Goal: Task Accomplishment & Management: Use online tool/utility

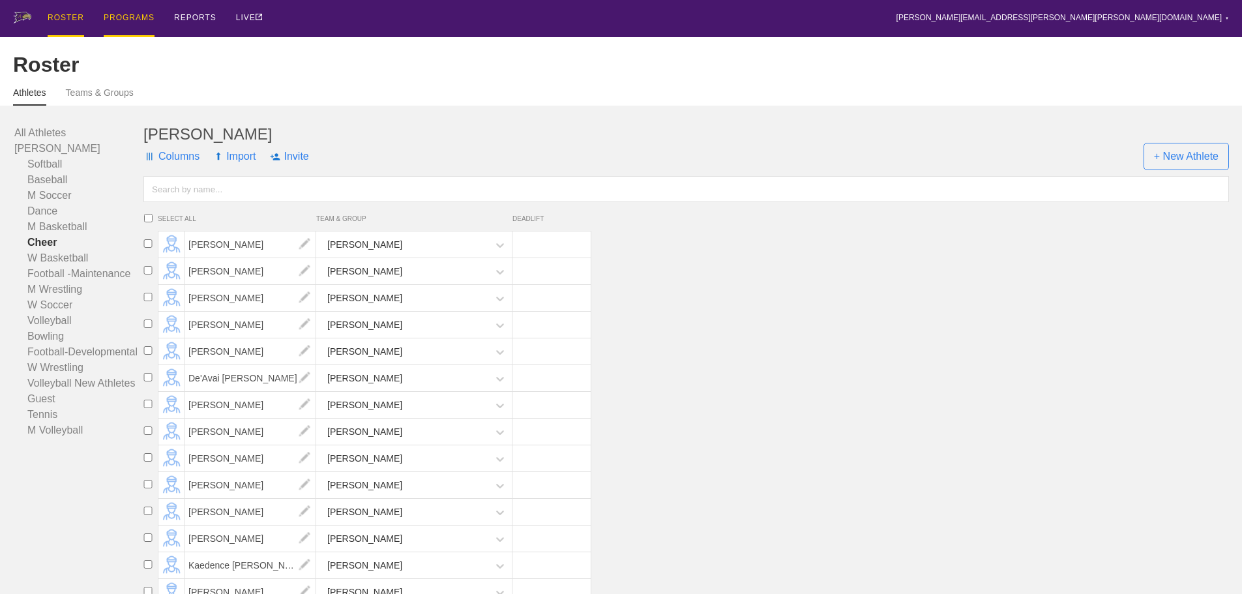
click at [126, 14] on div "PROGRAMS" at bounding box center [129, 18] width 51 height 37
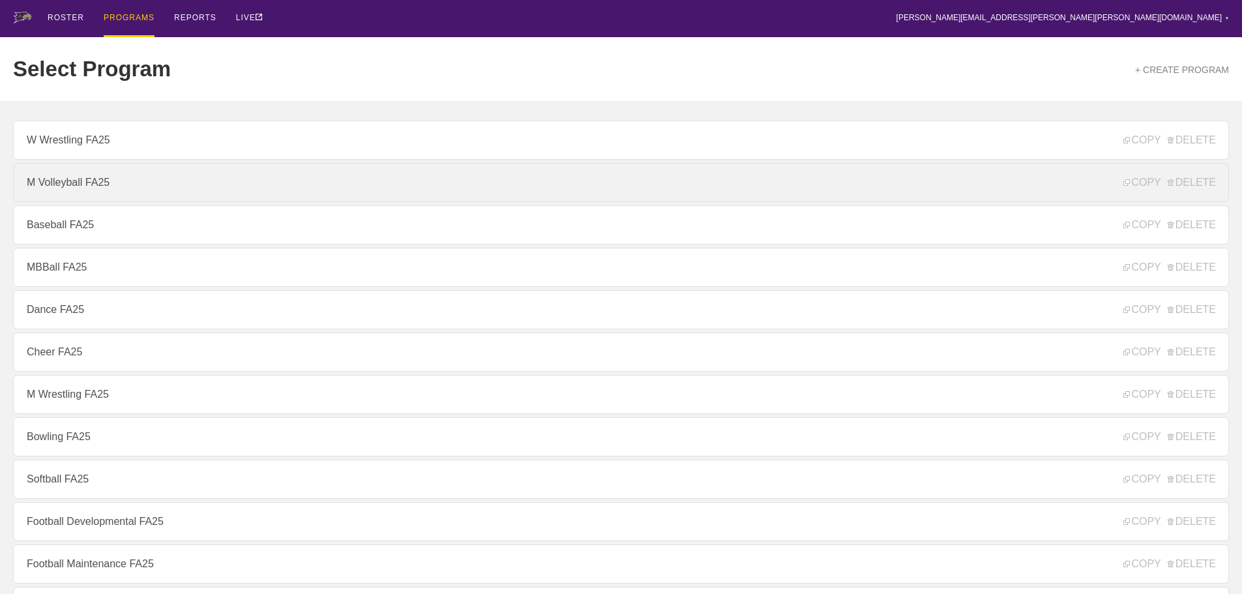
click at [66, 190] on link "M Volleyball FA25" at bounding box center [621, 182] width 1216 height 39
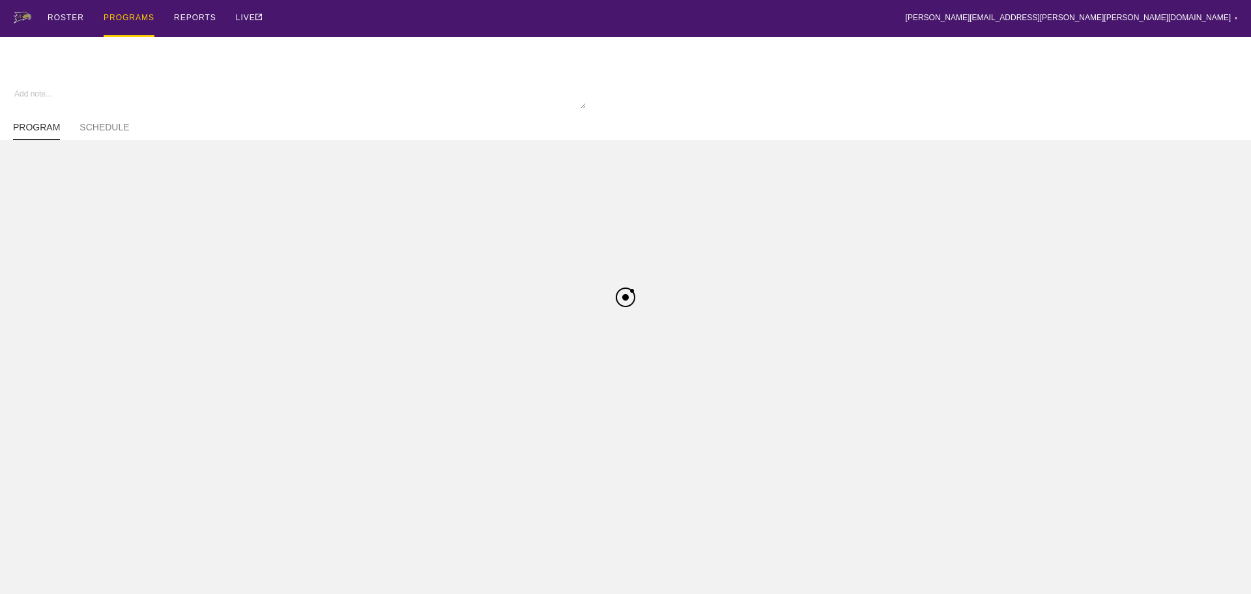
type textarea "x"
type input "M Volleyball FA25"
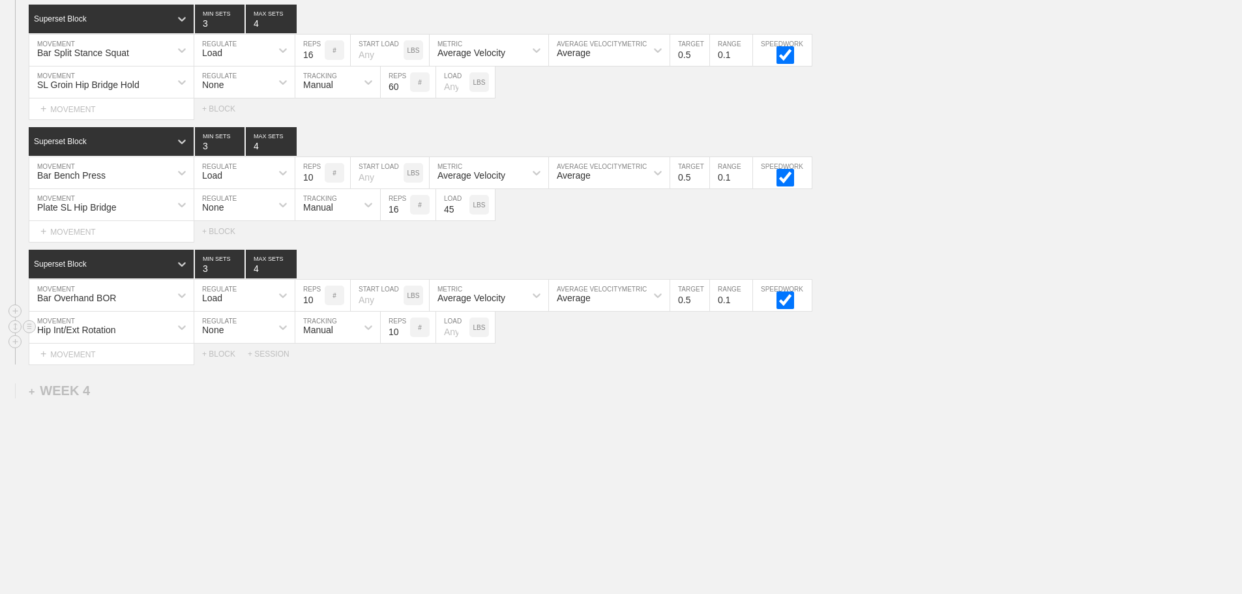
scroll to position [3920, 0]
click at [59, 392] on div "+ WEEK 4" at bounding box center [59, 390] width 61 height 15
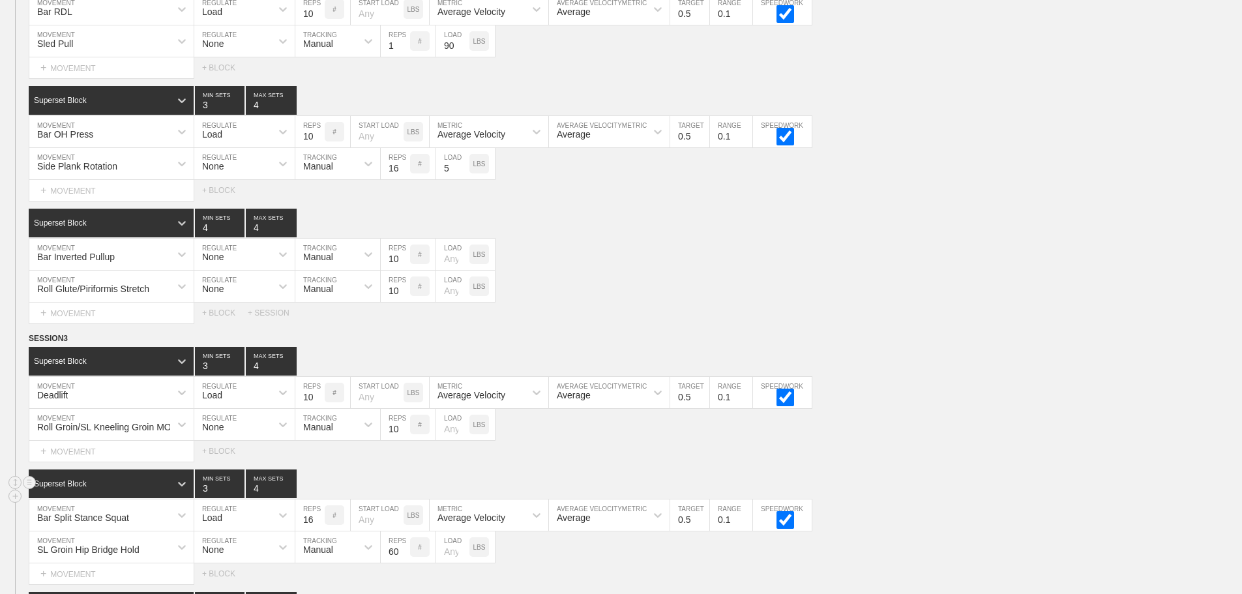
scroll to position [3632, 0]
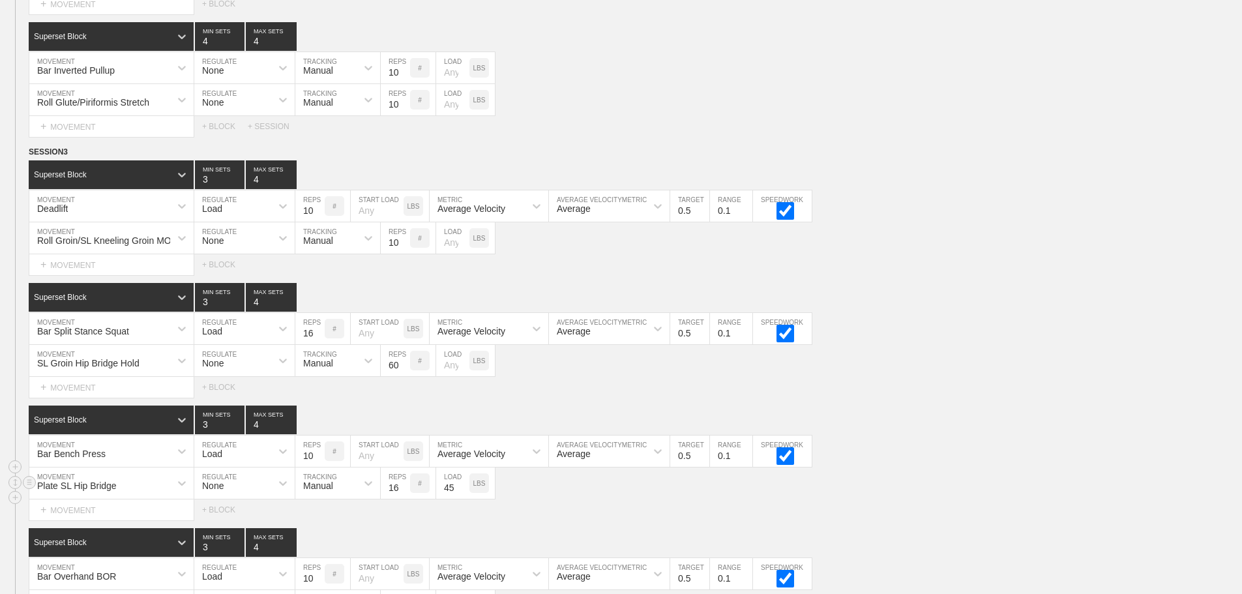
click at [944, 499] on div "Plate SL Hip Bridge MOVEMENT None REGULATE Manual TRACKING 16 REPS # 45 LOAD LBS" at bounding box center [621, 483] width 1242 height 32
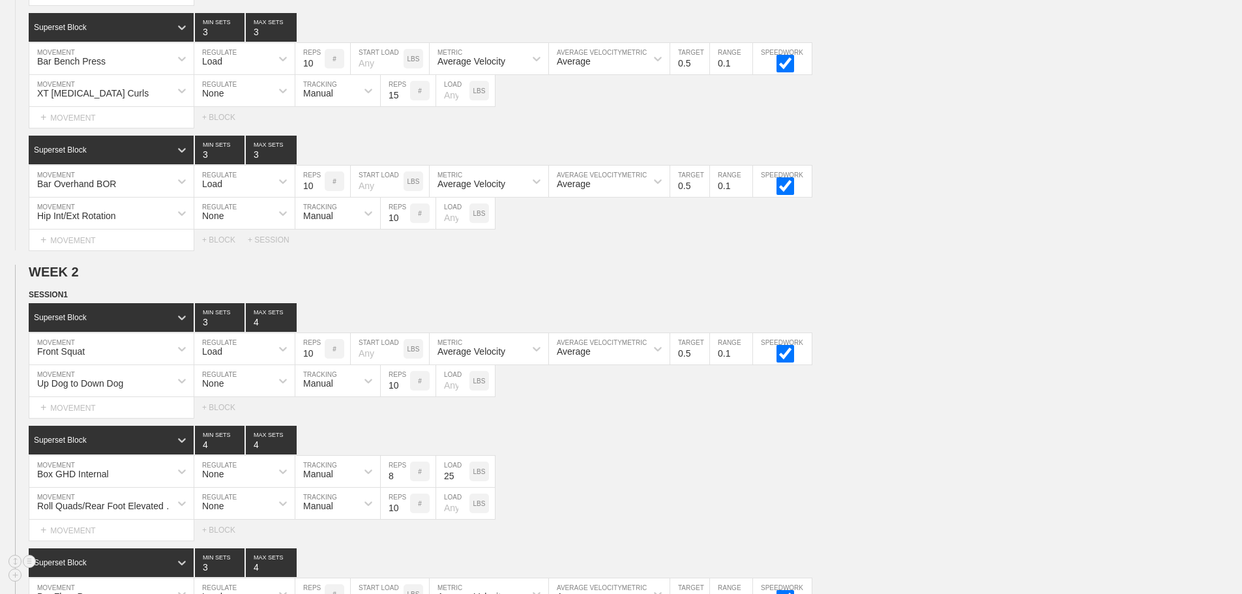
scroll to position [894, 0]
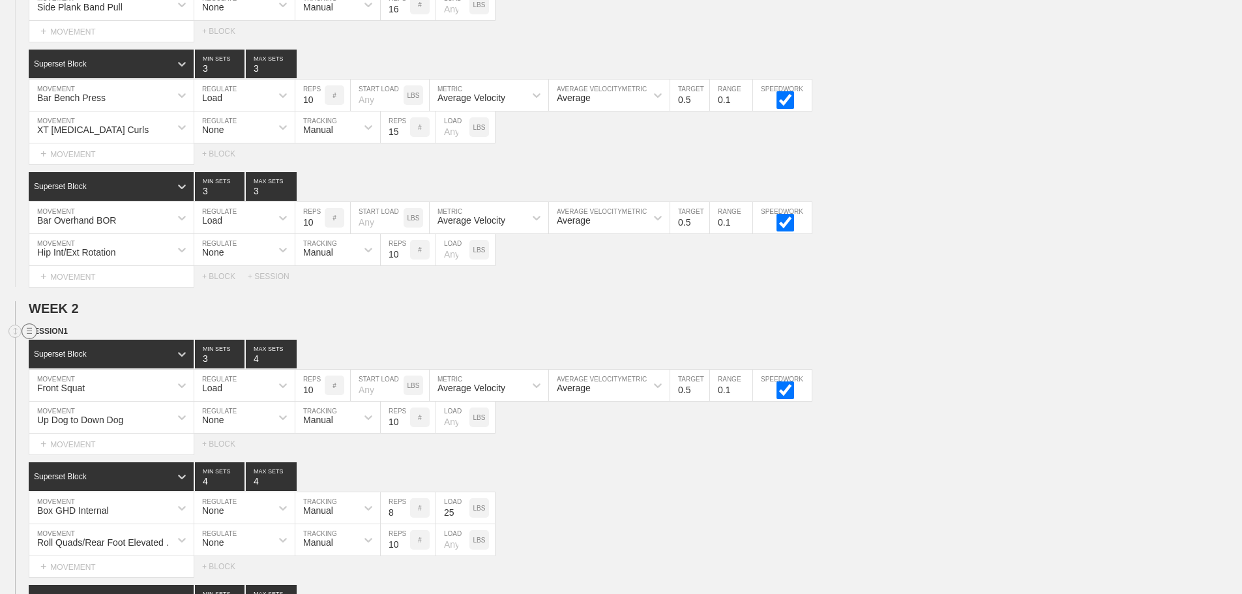
click at [31, 339] on circle at bounding box center [29, 331] width 15 height 15
click at [84, 355] on div "DUPLICATE" at bounding box center [91, 356] width 104 height 20
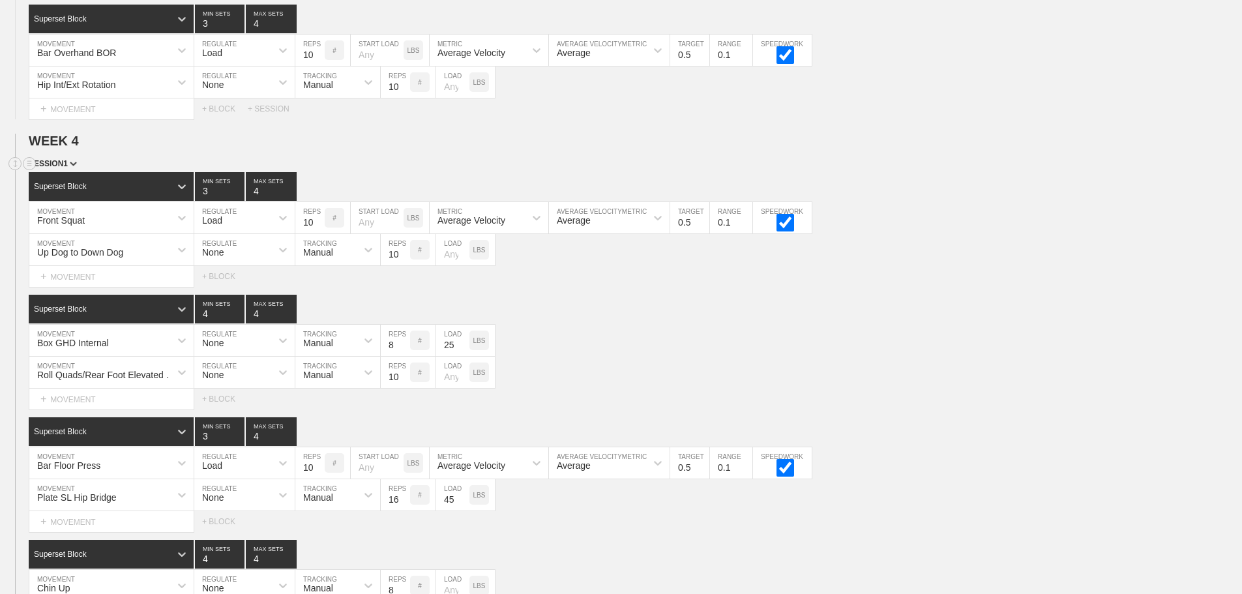
scroll to position [4208, 0]
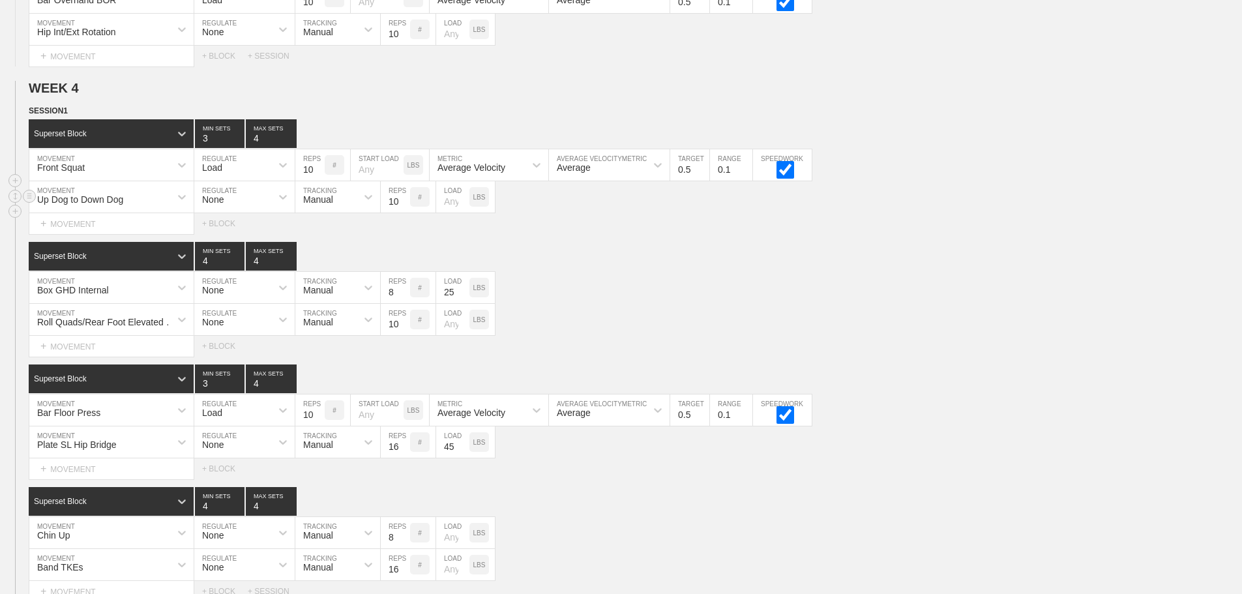
click at [63, 205] on div "Up Dog to Down Dog" at bounding box center [80, 199] width 86 height 10
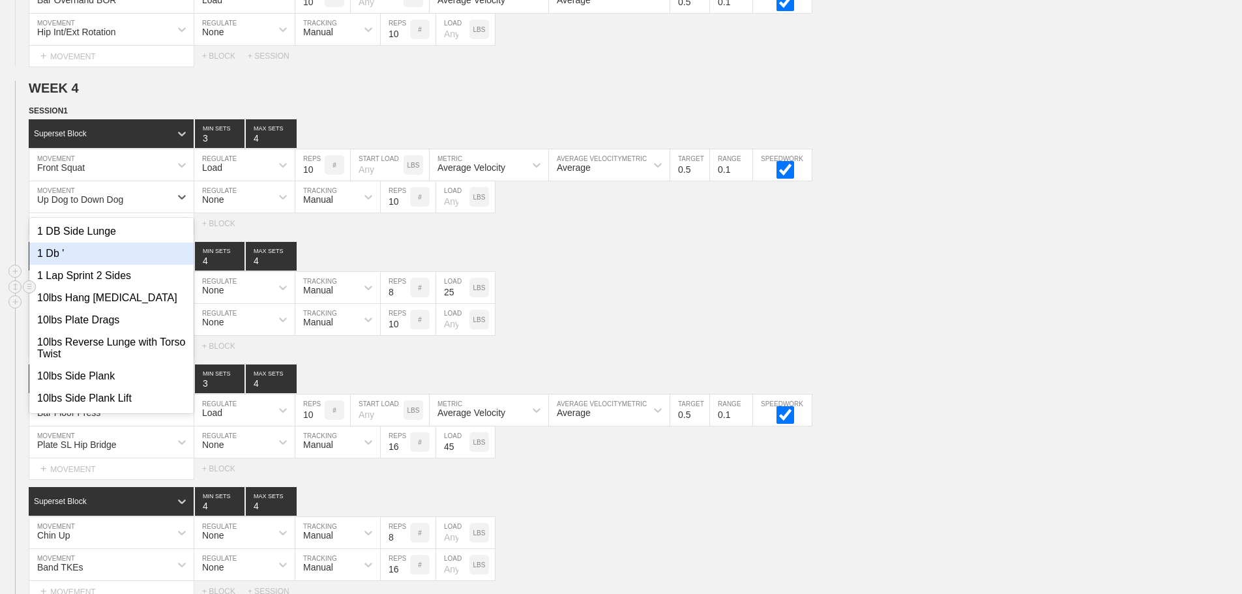
click at [602, 284] on div "Box GHD Internal MOVEMENT None REGULATE Manual TRACKING 8 REPS # 25 LOAD LBS" at bounding box center [621, 288] width 1242 height 32
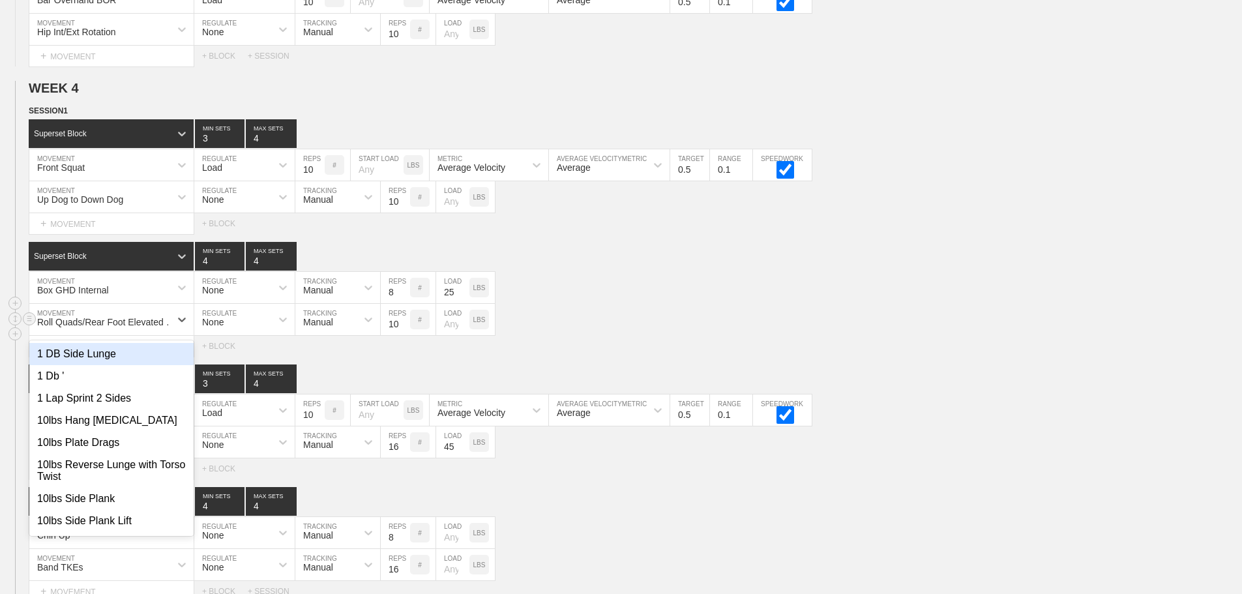
click at [122, 327] on div "Roll Quads/Rear Foot Elevated Stretch" at bounding box center [107, 322] width 141 height 10
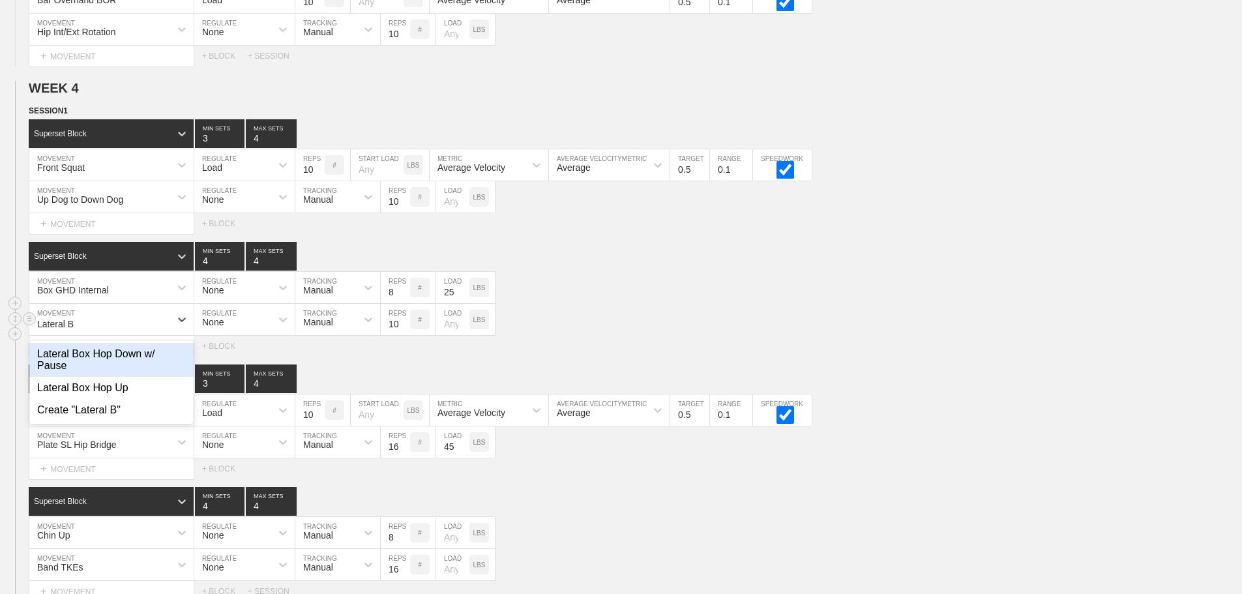
type input "Lateral Bo"
click at [67, 364] on div "Lateral Box Hop Down w/ Pause" at bounding box center [111, 360] width 164 height 34
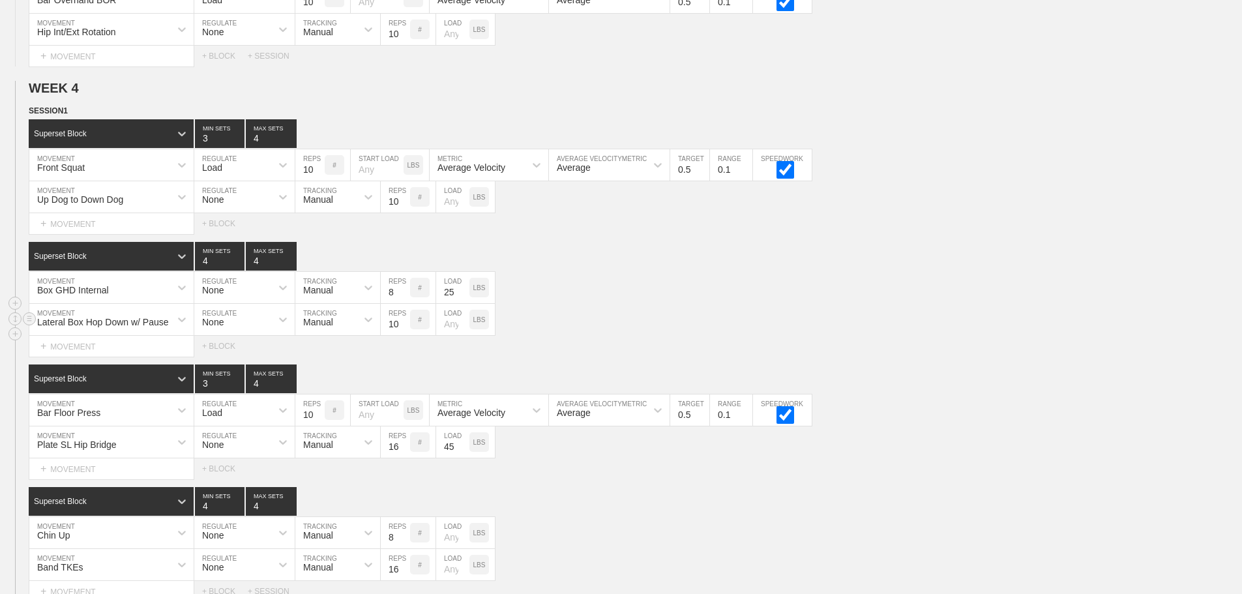
click at [392, 335] on input "10" at bounding box center [395, 319] width 29 height 31
type input "6"
click at [392, 302] on input "8" at bounding box center [395, 287] width 29 height 31
type input "10"
click at [149, 298] on div "Box GHD Internal" at bounding box center [99, 287] width 141 height 22
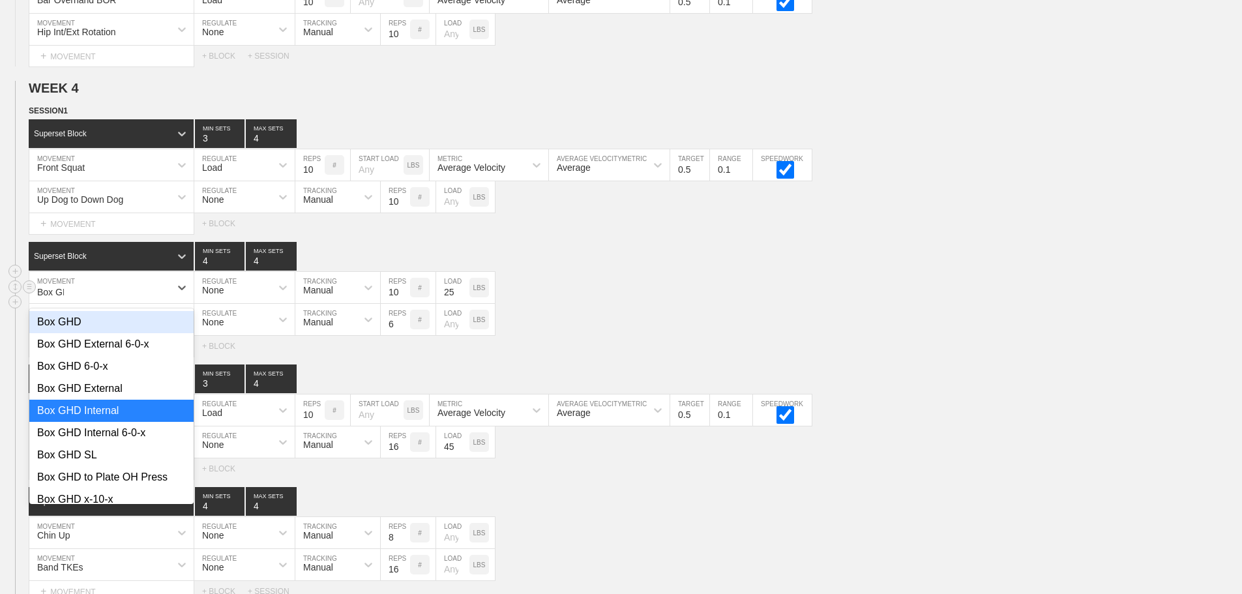
type input "Box GHD"
click at [106, 398] on div "Box GHD External" at bounding box center [111, 388] width 164 height 22
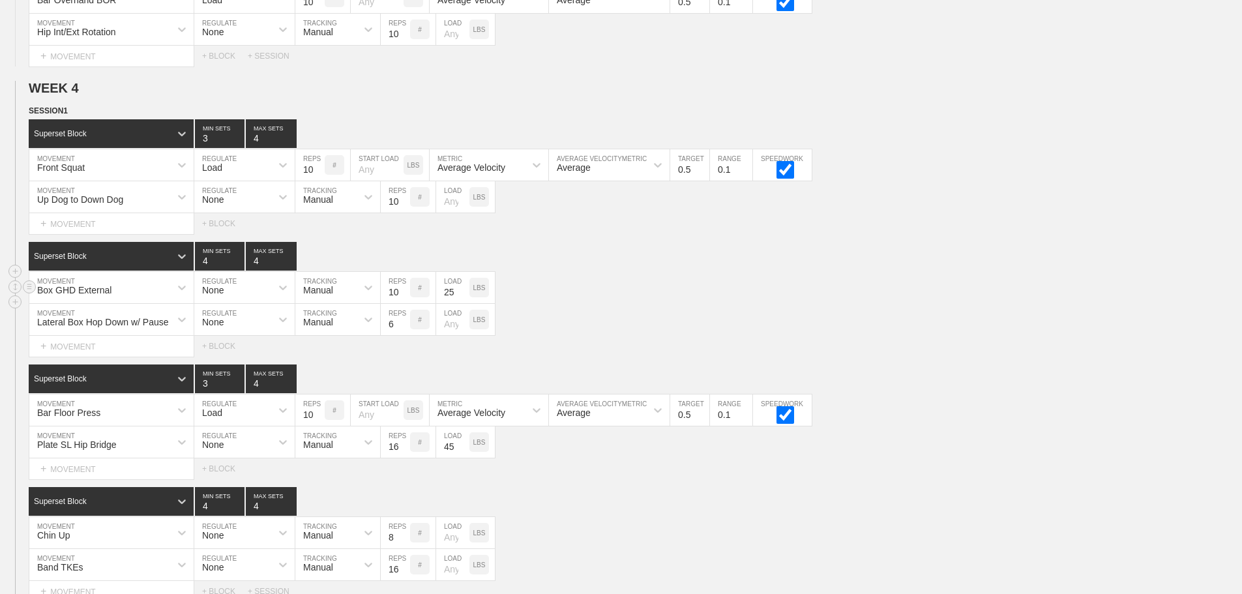
click at [815, 355] on div "Select... MOVEMENT + MOVEMENT + BLOCK" at bounding box center [621, 346] width 1242 height 21
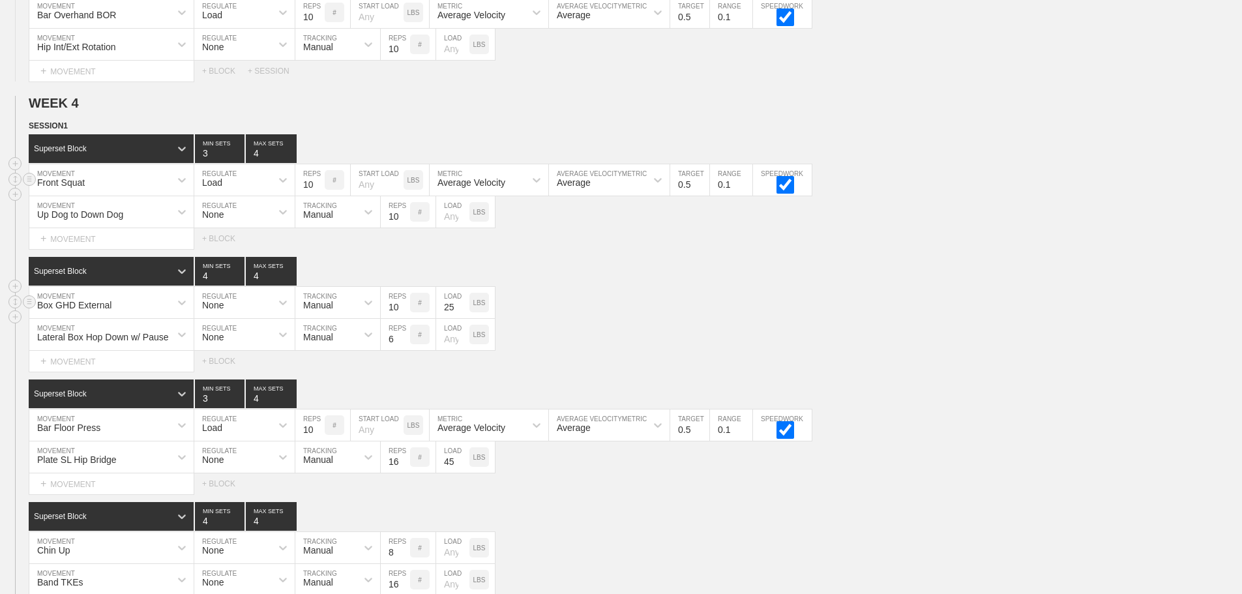
scroll to position [4077, 0]
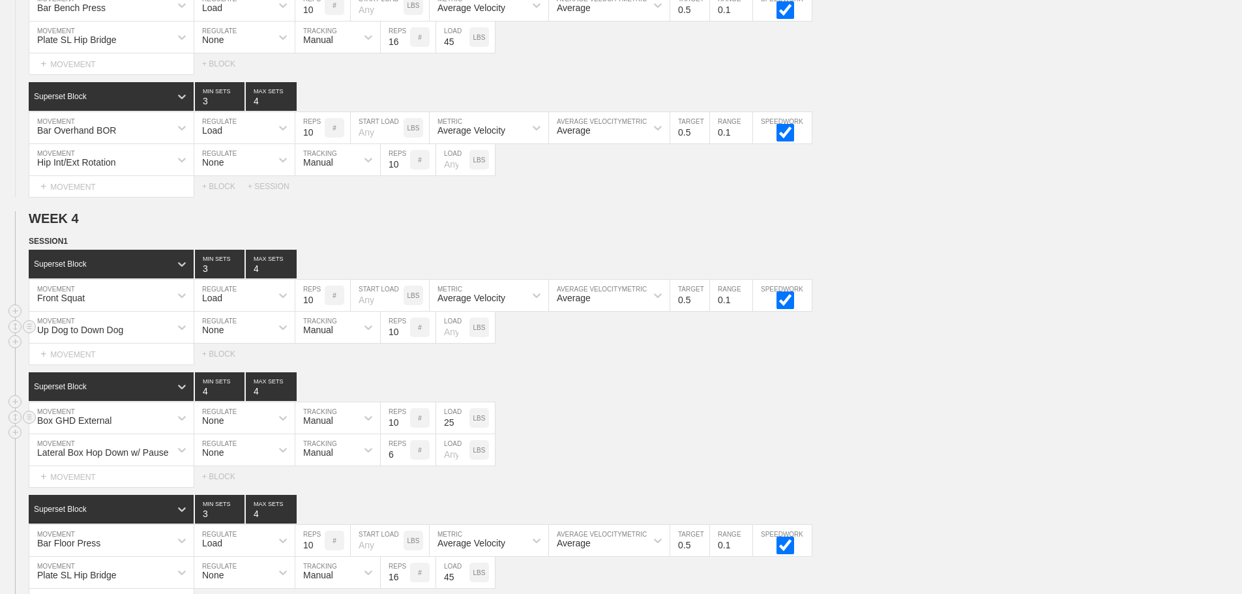
click at [72, 335] on div "Up Dog to Down Dog" at bounding box center [80, 330] width 86 height 10
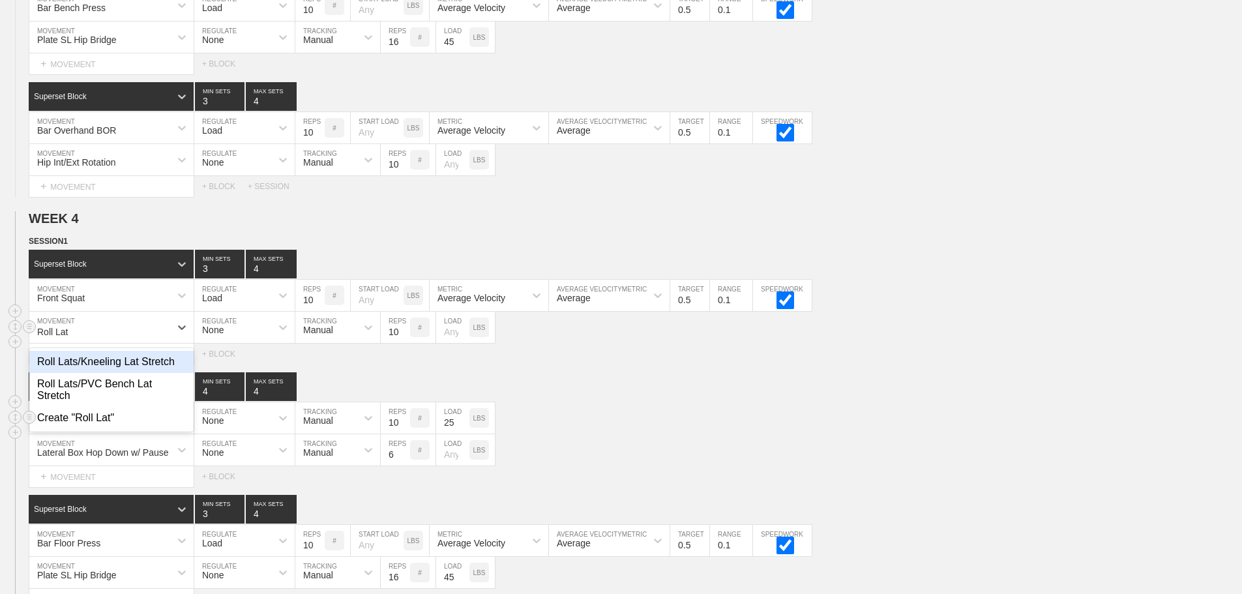
type input "Roll Lats"
click at [124, 390] on div "Roll Lats/PVC Bench Lat Stretch" at bounding box center [111, 390] width 164 height 34
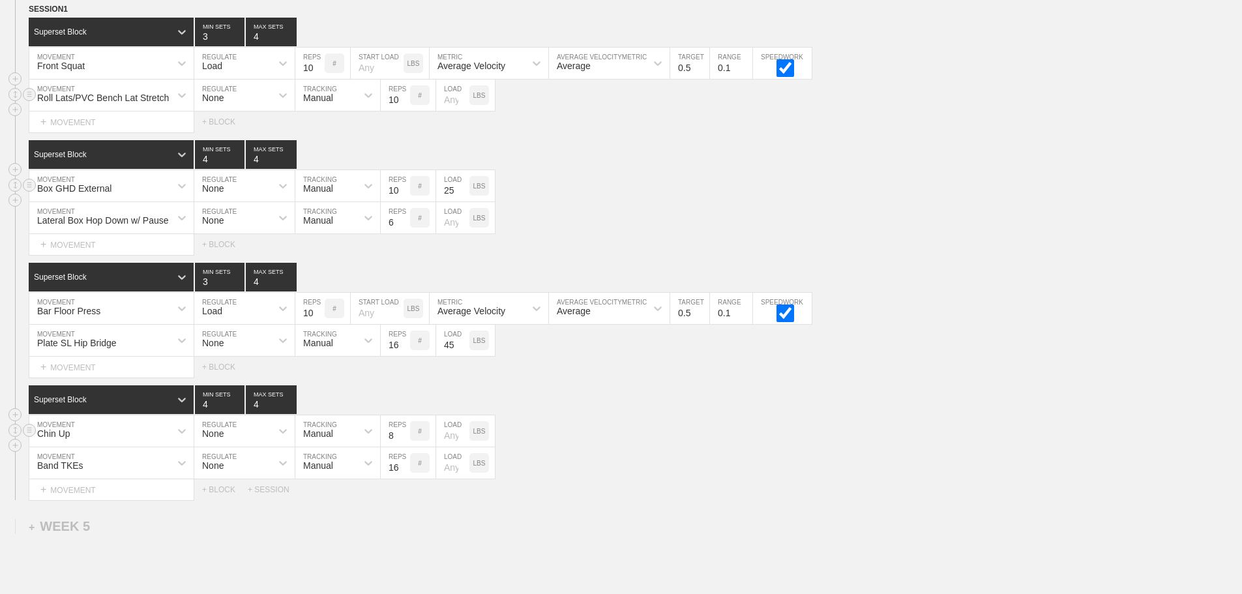
scroll to position [4455, 0]
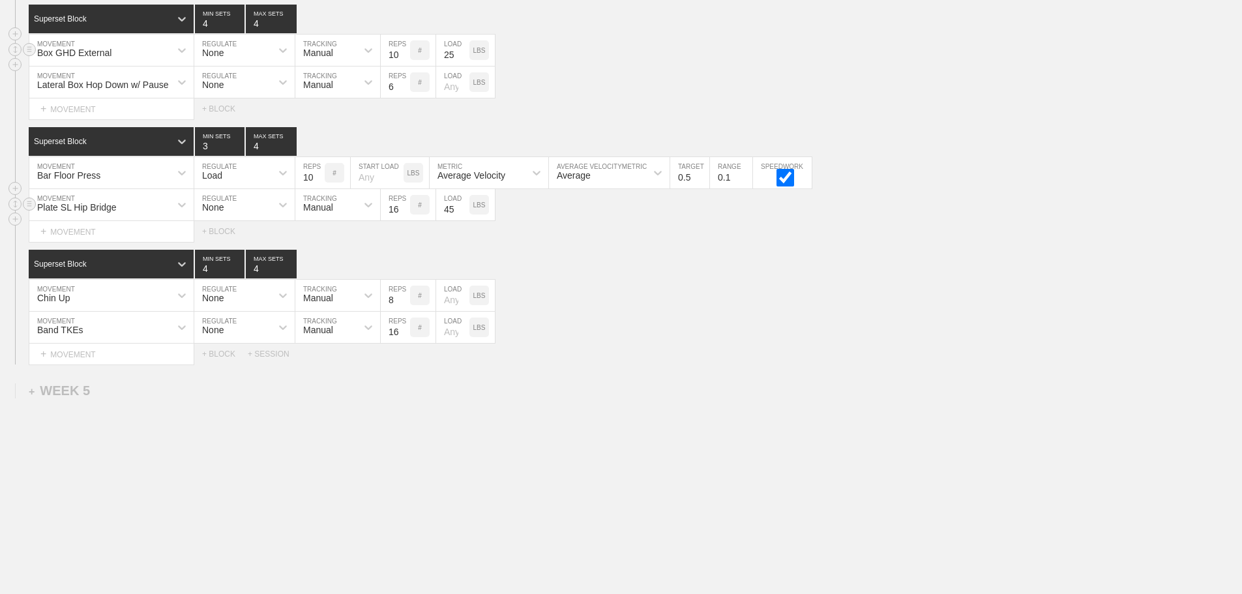
click at [93, 208] on div "Plate SL Hip Bridge" at bounding box center [77, 207] width 80 height 10
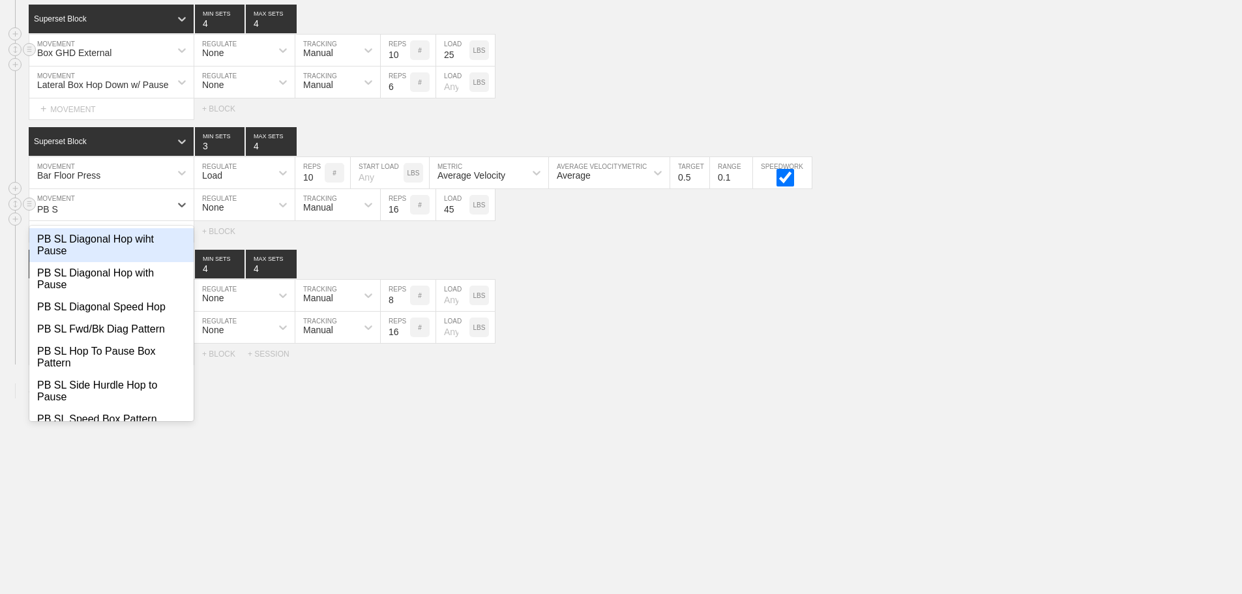
type input "PB Sl"
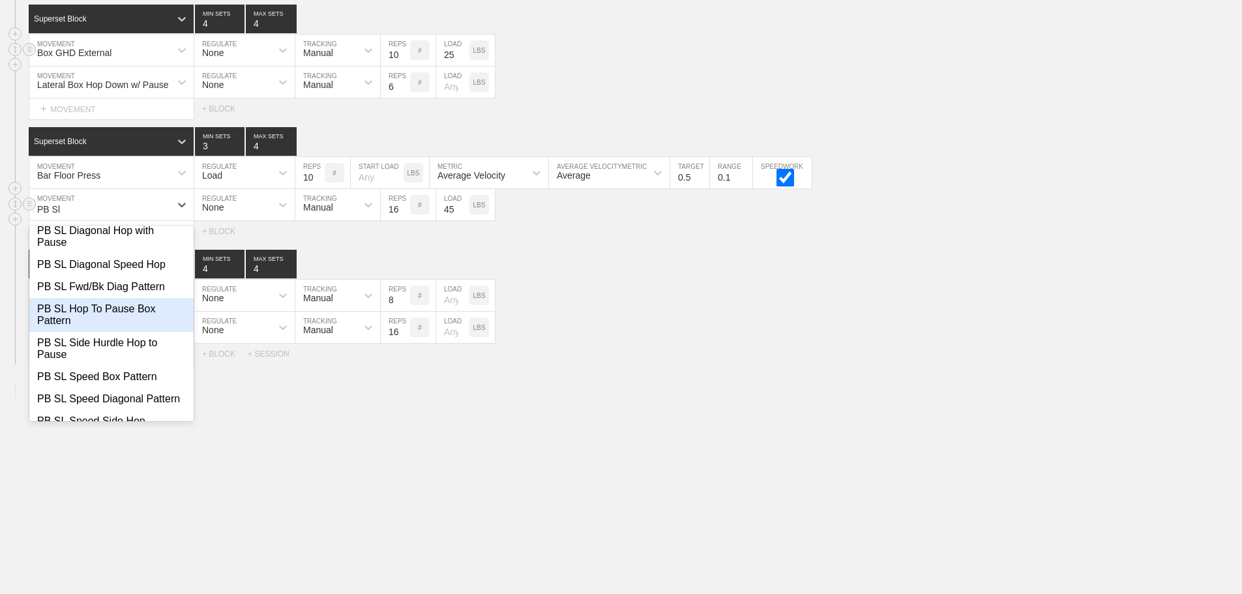
scroll to position [65, 0]
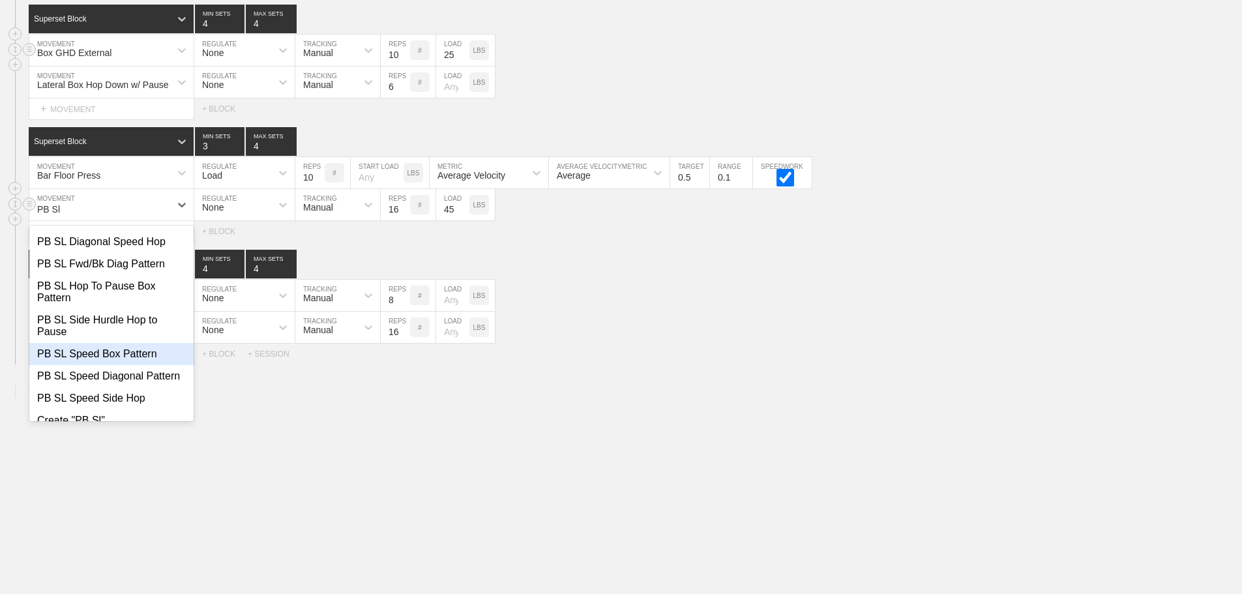
click at [138, 349] on div "PB SL Speed Box Pattern" at bounding box center [111, 354] width 164 height 22
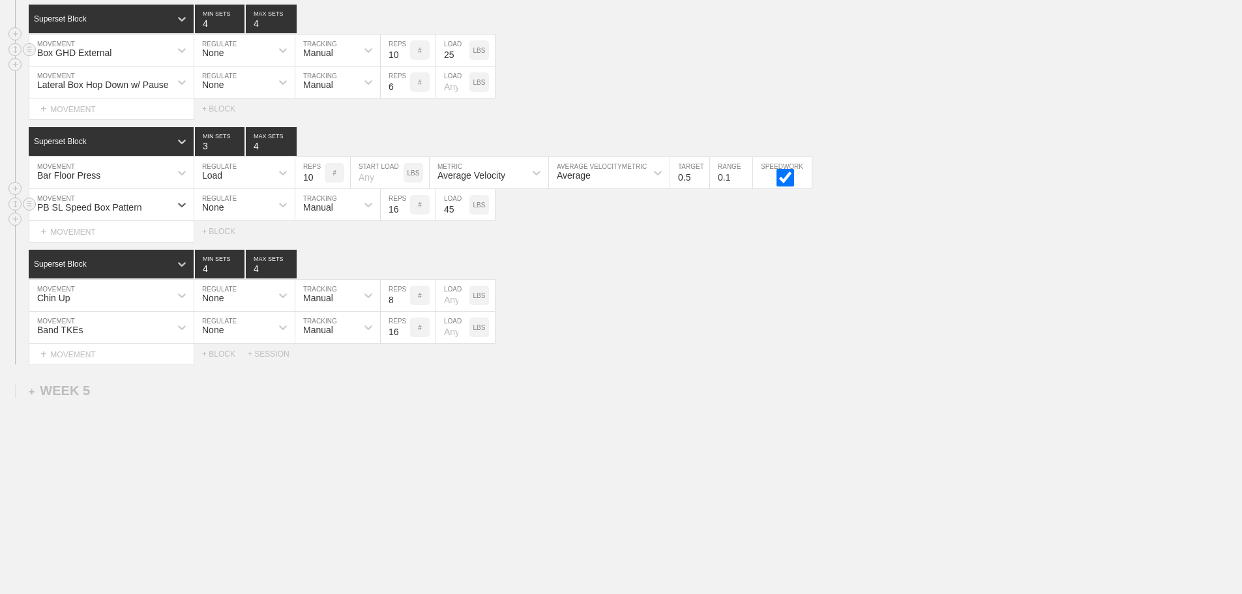
click at [393, 209] on input "16" at bounding box center [395, 204] width 29 height 31
type input "8"
click at [444, 205] on input "45" at bounding box center [452, 204] width 33 height 31
click at [758, 310] on div "Chin Up MOVEMENT None REGULATE Manual TRACKING 8 REPS # LOAD LBS" at bounding box center [621, 296] width 1242 height 32
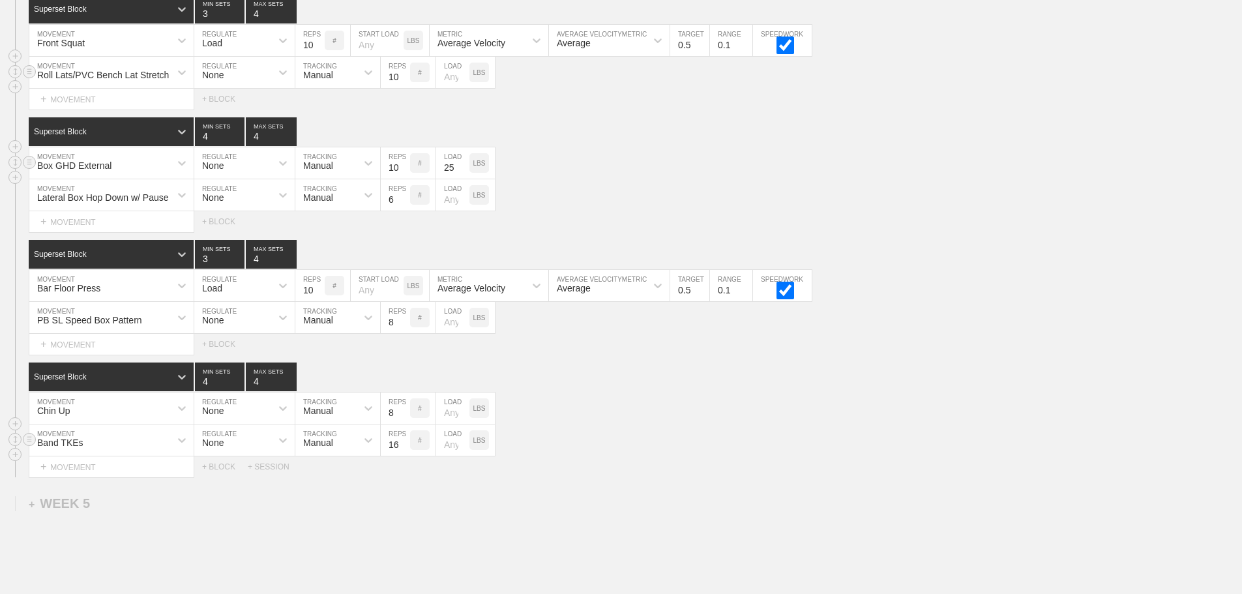
scroll to position [4455, 0]
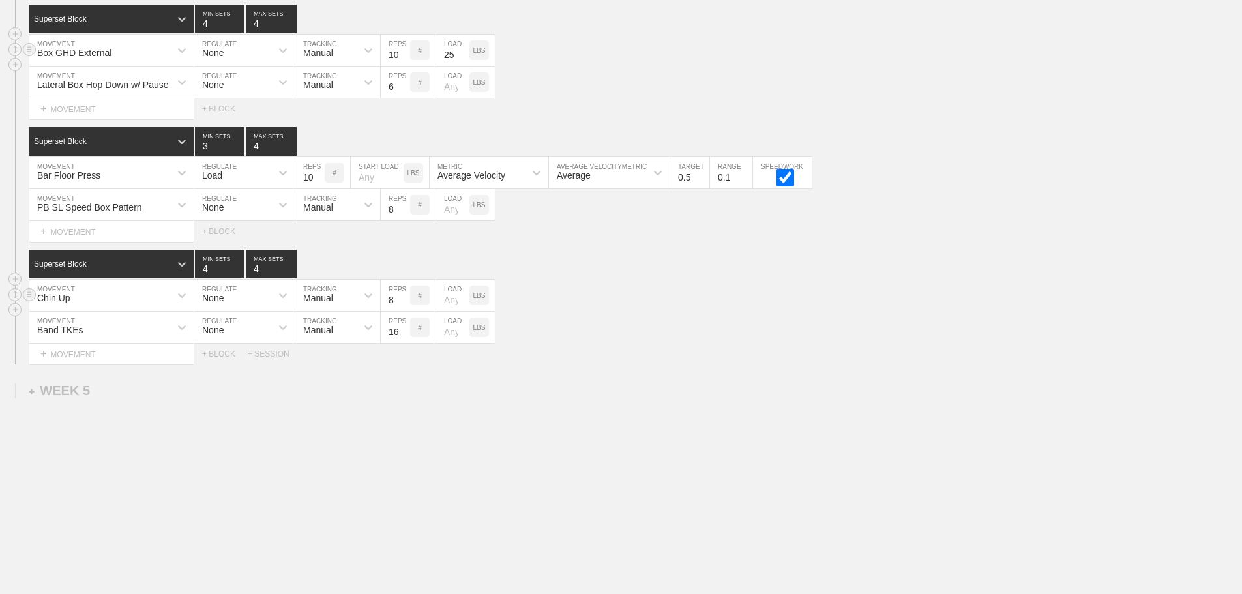
click at [106, 295] on div "Chin Up" at bounding box center [99, 295] width 141 height 22
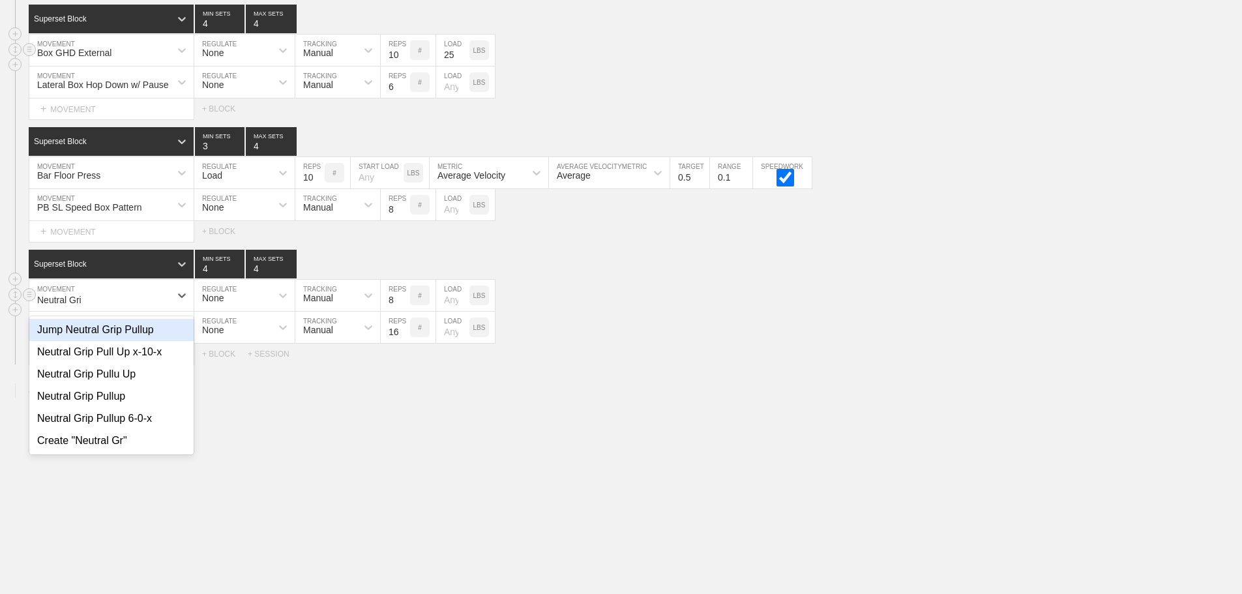
type input "Neutral Grip"
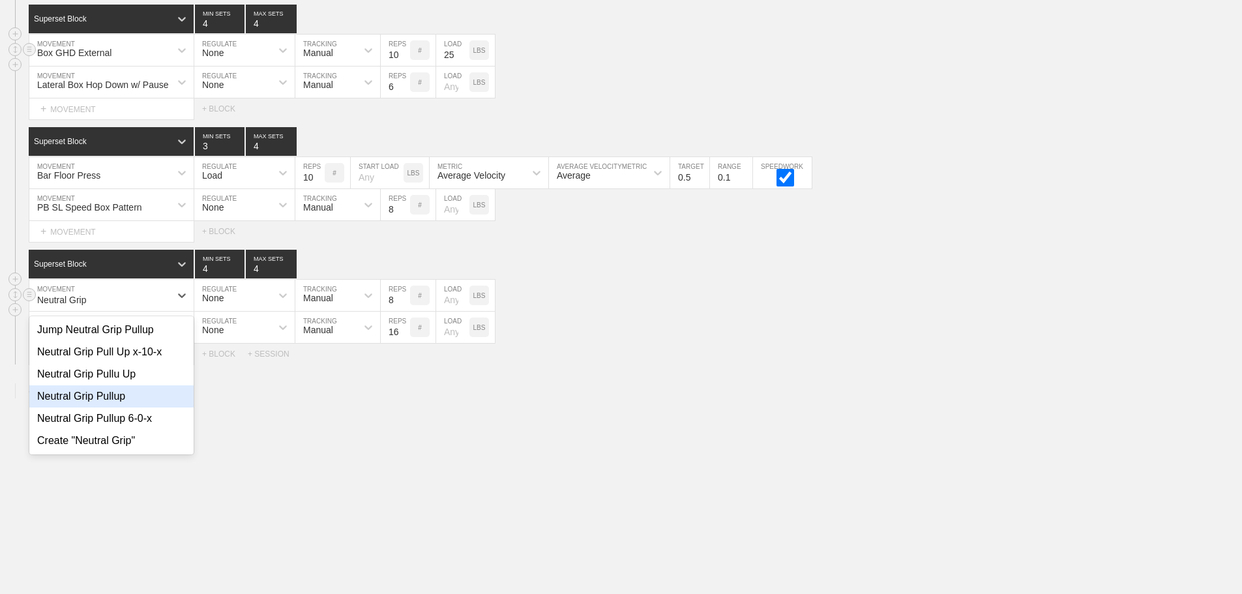
drag, startPoint x: 114, startPoint y: 393, endPoint x: 238, endPoint y: 347, distance: 132.2
click at [114, 394] on div "Neutral Grip Pullup" at bounding box center [111, 396] width 164 height 22
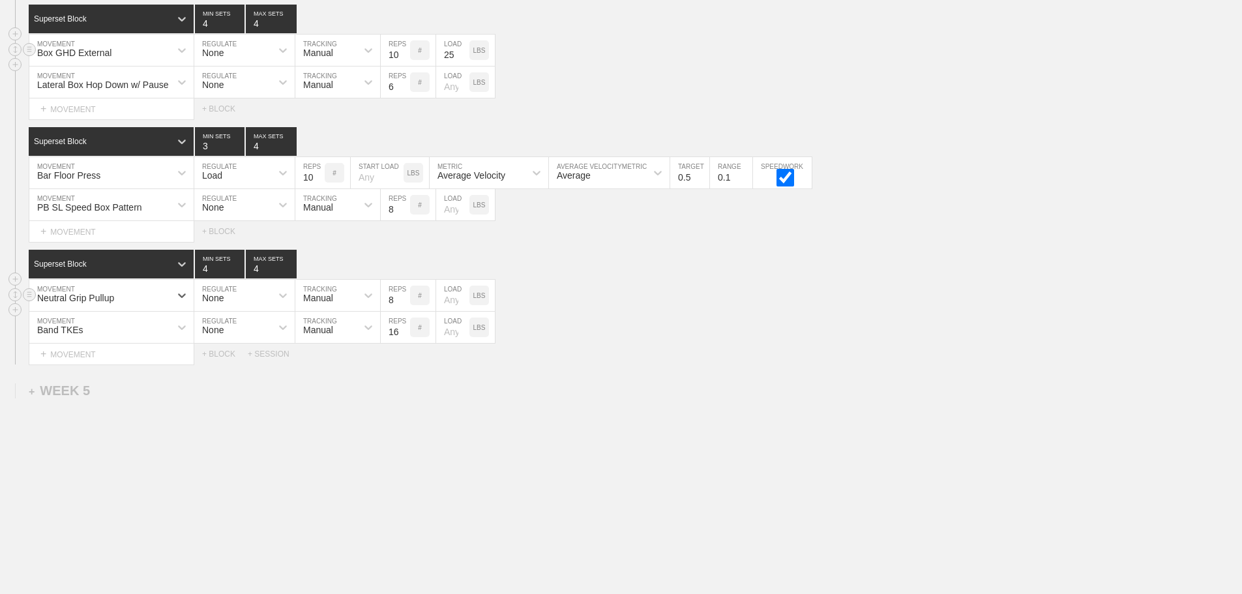
click at [393, 302] on input "8" at bounding box center [395, 295] width 29 height 31
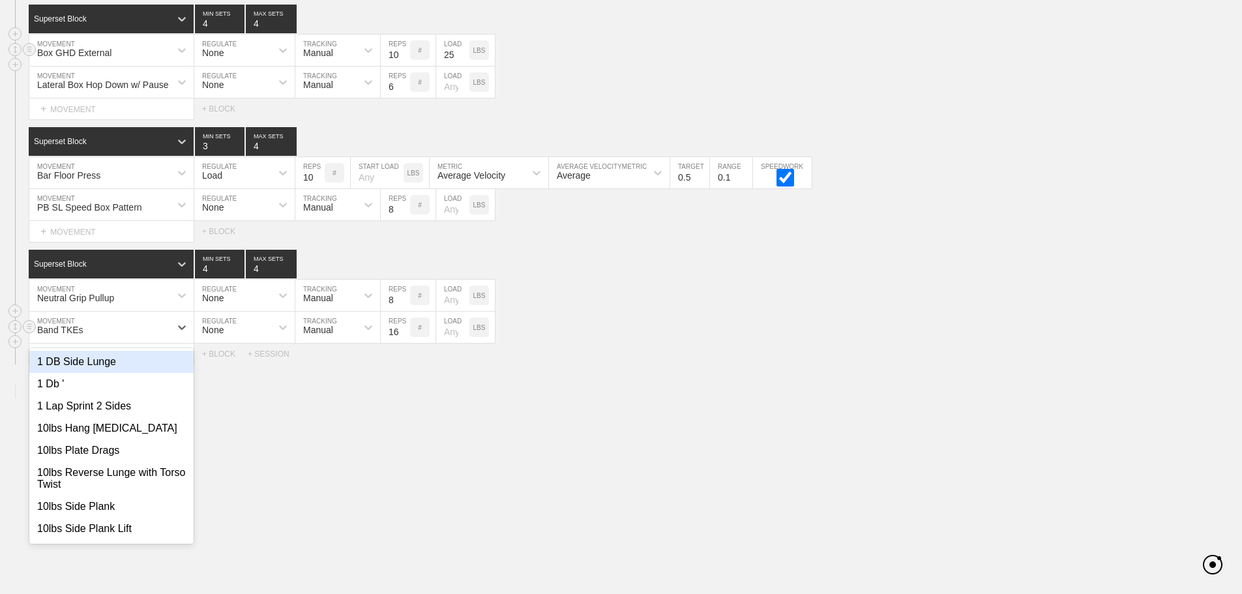
click at [113, 325] on div "Band TKEs" at bounding box center [99, 327] width 141 height 22
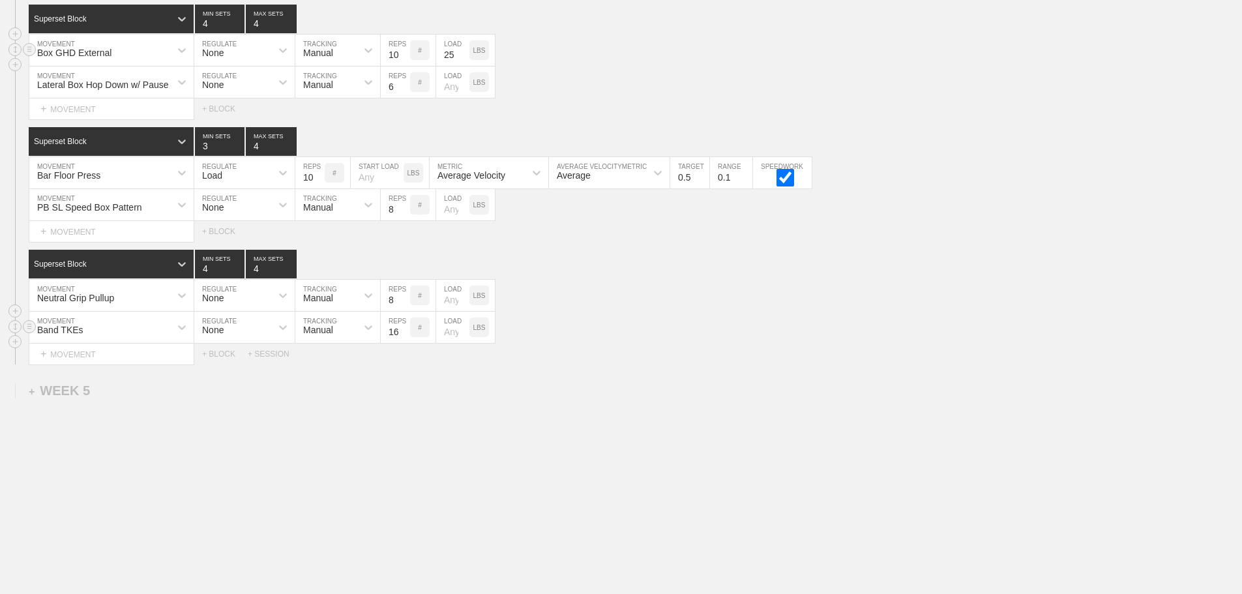
click at [662, 328] on div "Band TKEs MOVEMENT None REGULATE Manual TRACKING 16 REPS # LOAD LBS" at bounding box center [621, 328] width 1242 height 32
click at [127, 326] on div "Band TKEs" at bounding box center [99, 327] width 141 height 22
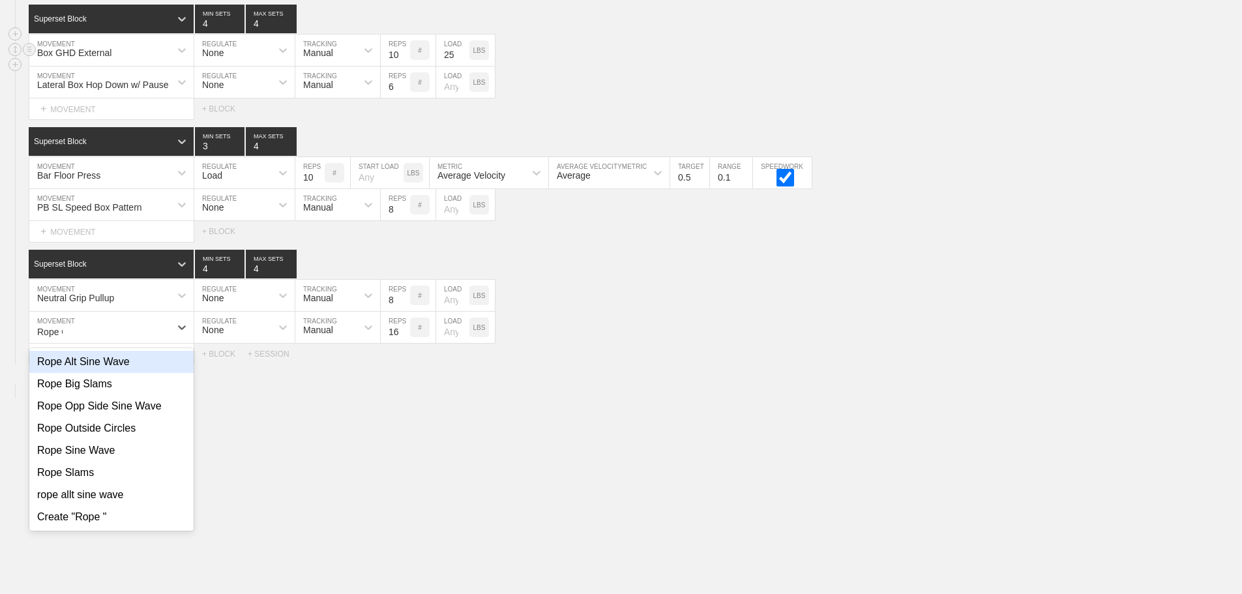
type input "Rope OU"
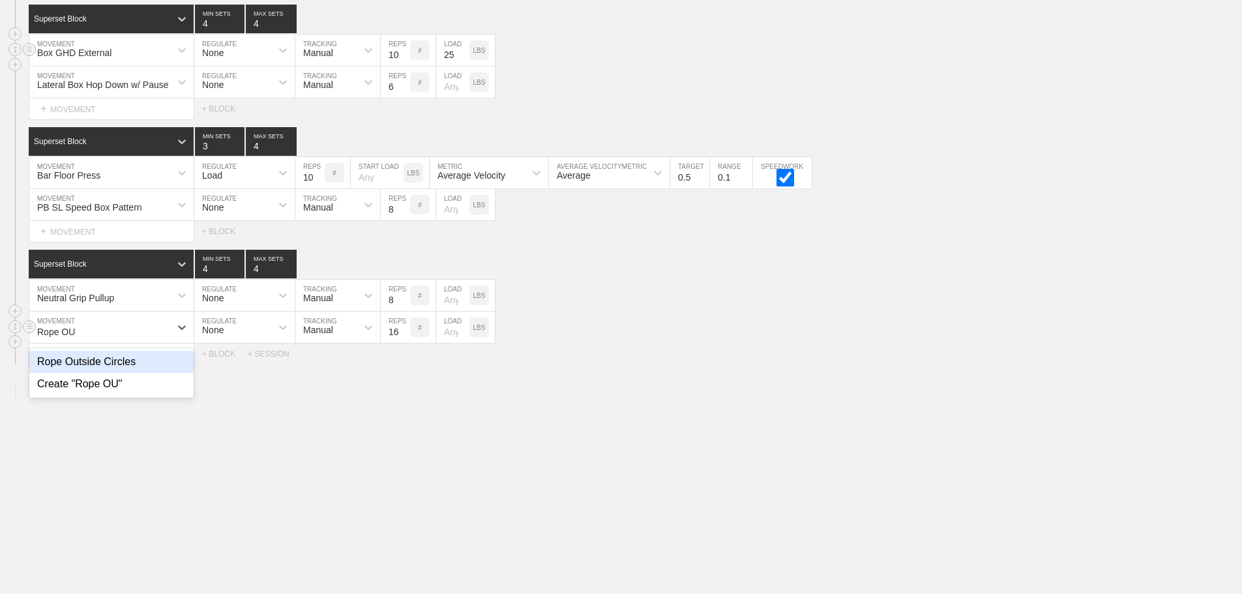
click at [172, 358] on div "Rope Outside Circles" at bounding box center [111, 362] width 164 height 22
click at [388, 330] on input "16" at bounding box center [395, 327] width 29 height 31
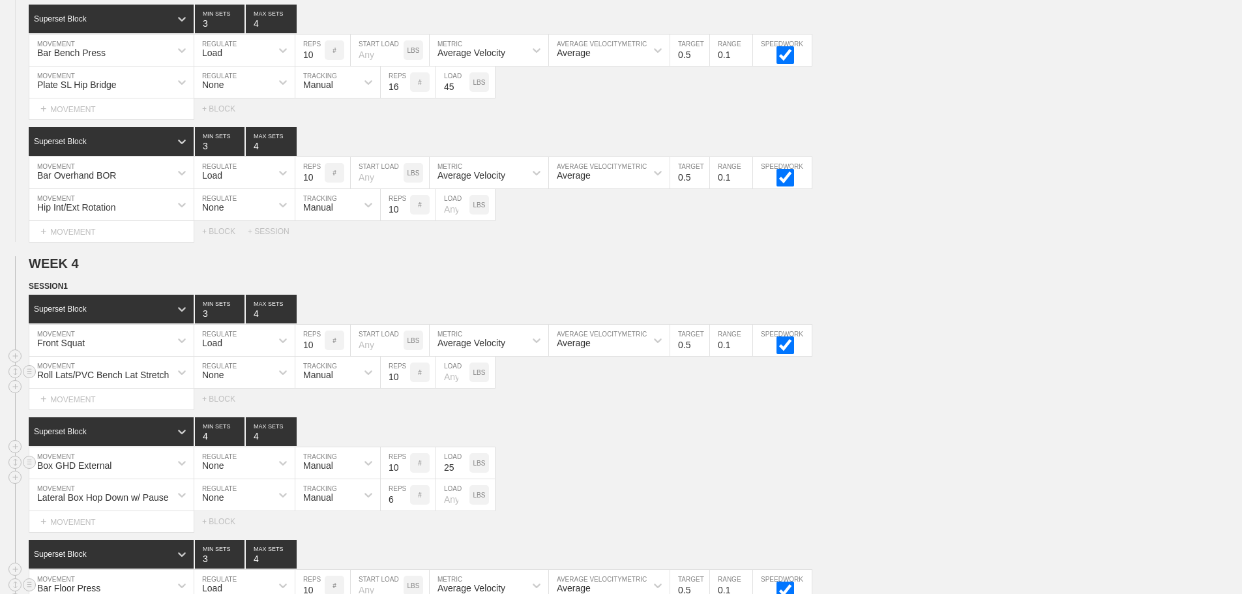
scroll to position [4326, 0]
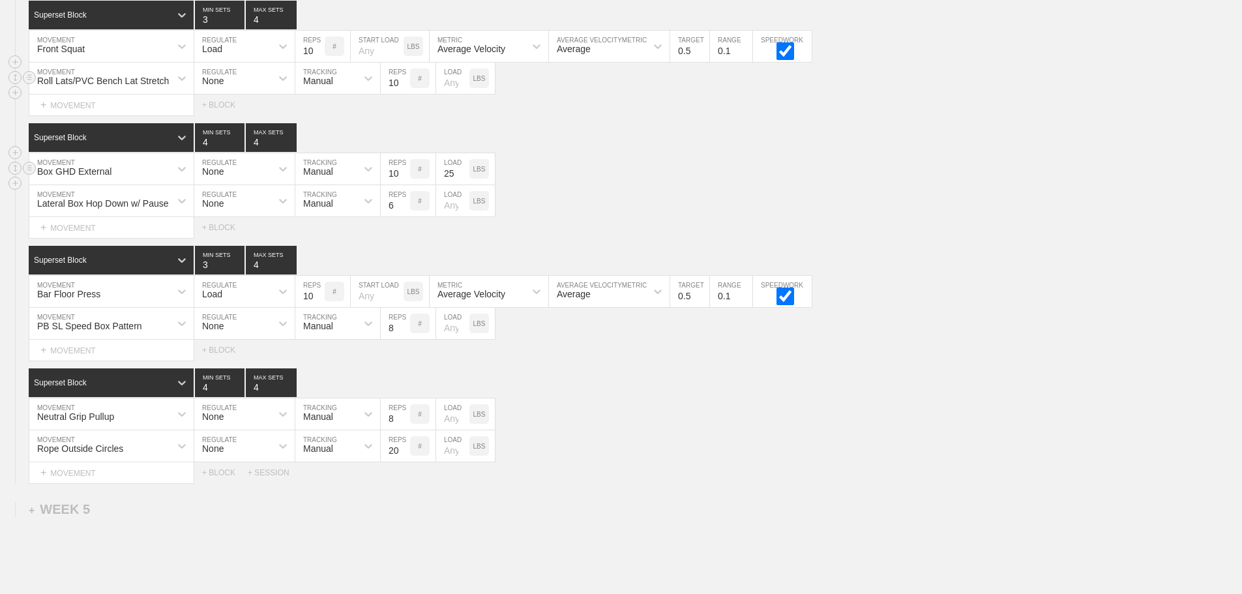
type input "20"
click at [708, 179] on div "Box GHD External MOVEMENT None REGULATE Manual TRACKING 10 REPS # 25 LOAD LBS" at bounding box center [621, 169] width 1242 height 32
